Goal: Complete application form

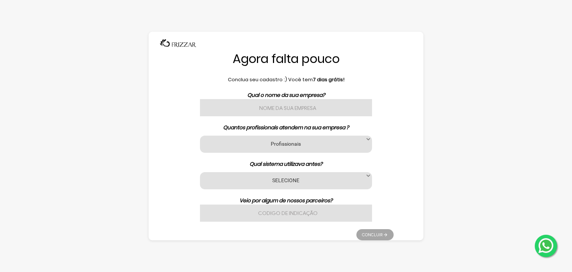
click at [247, 105] on input "text" at bounding box center [286, 107] width 172 height 17
type input "Amanda Vital Hair Master"
click at [306, 141] on label "Profissionais" at bounding box center [286, 143] width 154 height 7
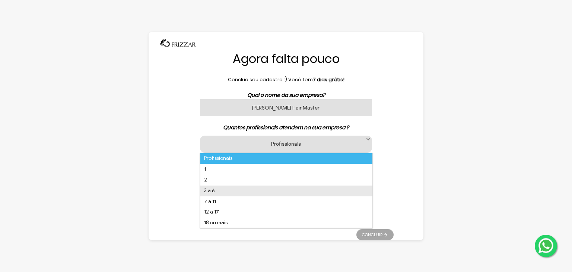
click at [219, 190] on li "3 a 6" at bounding box center [287, 191] width 172 height 11
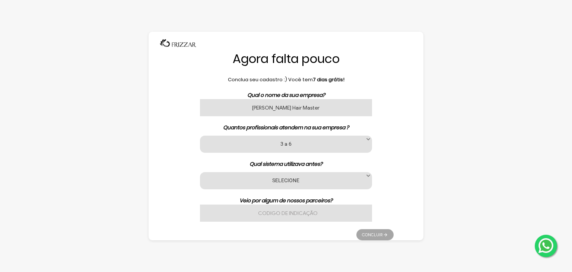
click at [274, 182] on label "SELECIONE" at bounding box center [286, 180] width 154 height 7
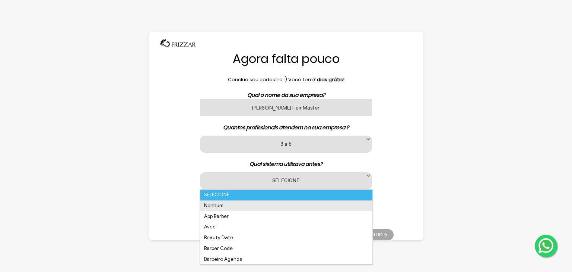
click at [224, 209] on li "Nenhum" at bounding box center [287, 206] width 172 height 11
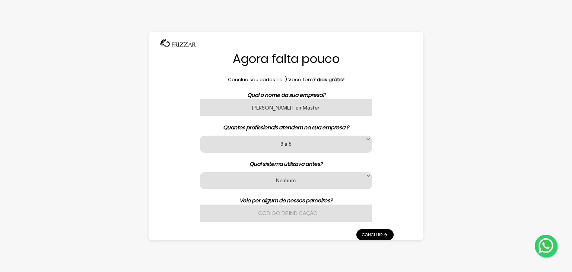
click at [505, 181] on div "Agora falta pouco Conclua seu cadastro :) Você tem 7 dias grátis! Qual o nome d…" at bounding box center [286, 136] width 522 height 272
click at [287, 206] on input "text" at bounding box center [286, 213] width 172 height 17
click at [377, 231] on link "Concluir" at bounding box center [375, 234] width 37 height 11
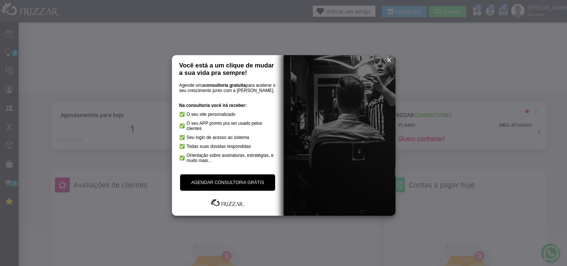
click at [391, 60] on span "reset" at bounding box center [388, 59] width 7 height 7
